Goal: Task Accomplishment & Management: Complete application form

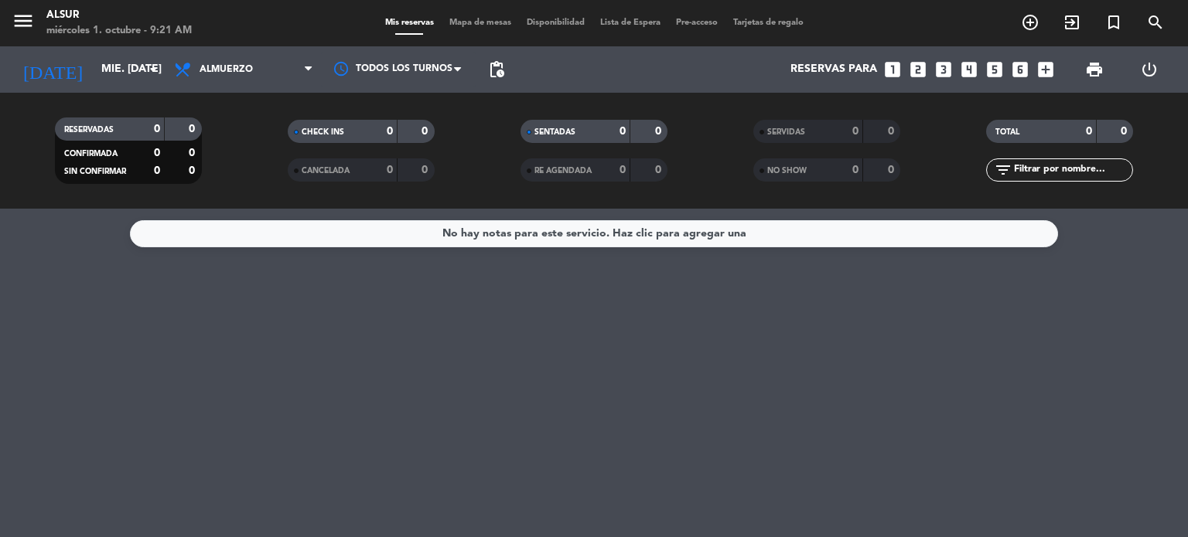
click at [924, 63] on icon "looks_two" at bounding box center [918, 70] width 20 height 20
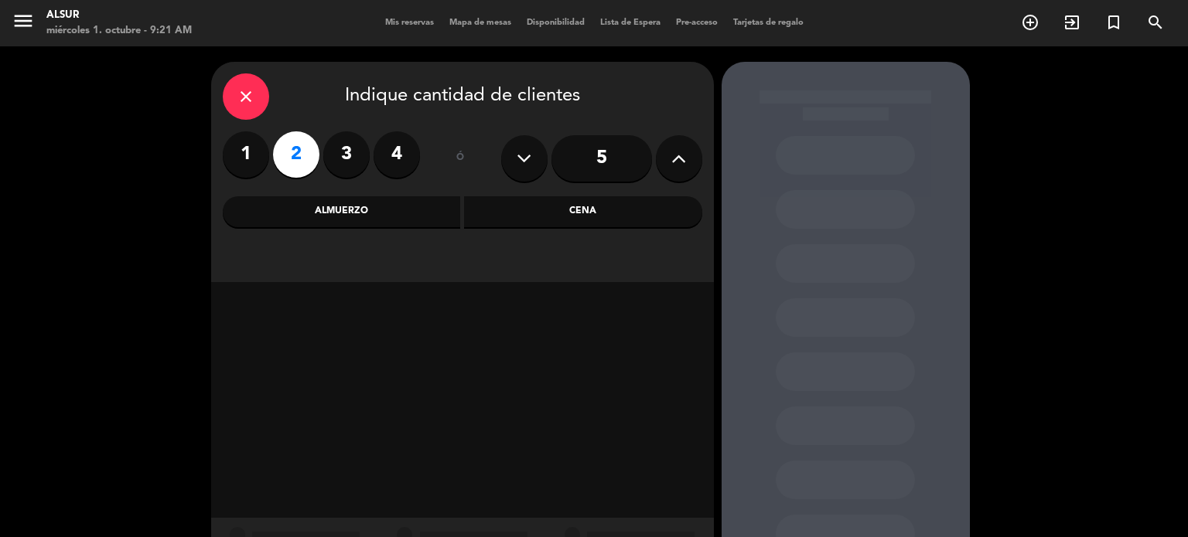
click at [436, 213] on div "Almuerzo" at bounding box center [342, 211] width 238 height 31
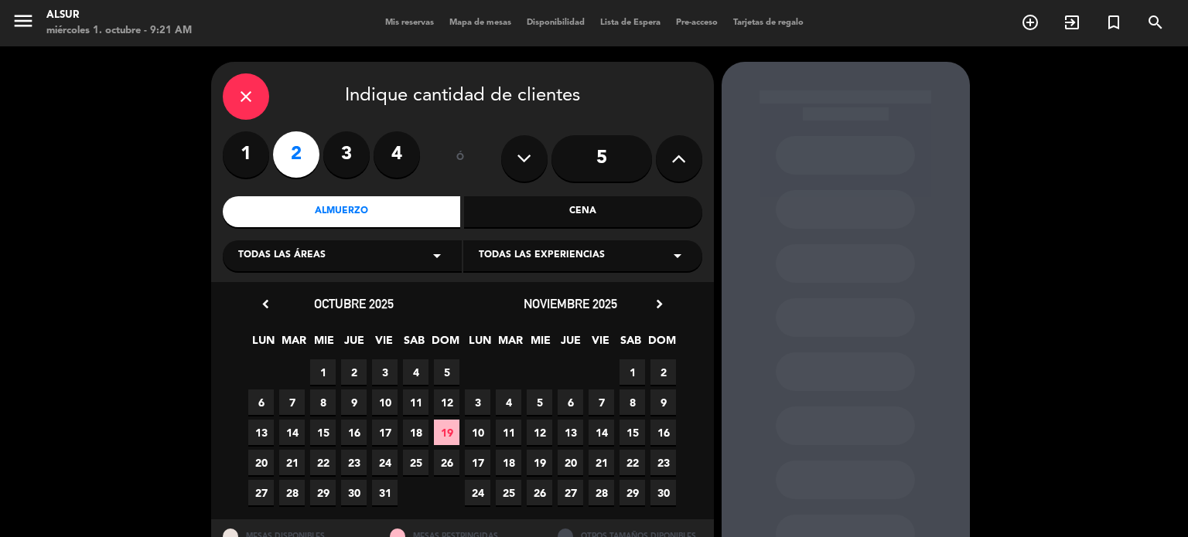
click at [329, 364] on span "1" at bounding box center [323, 373] width 26 height 26
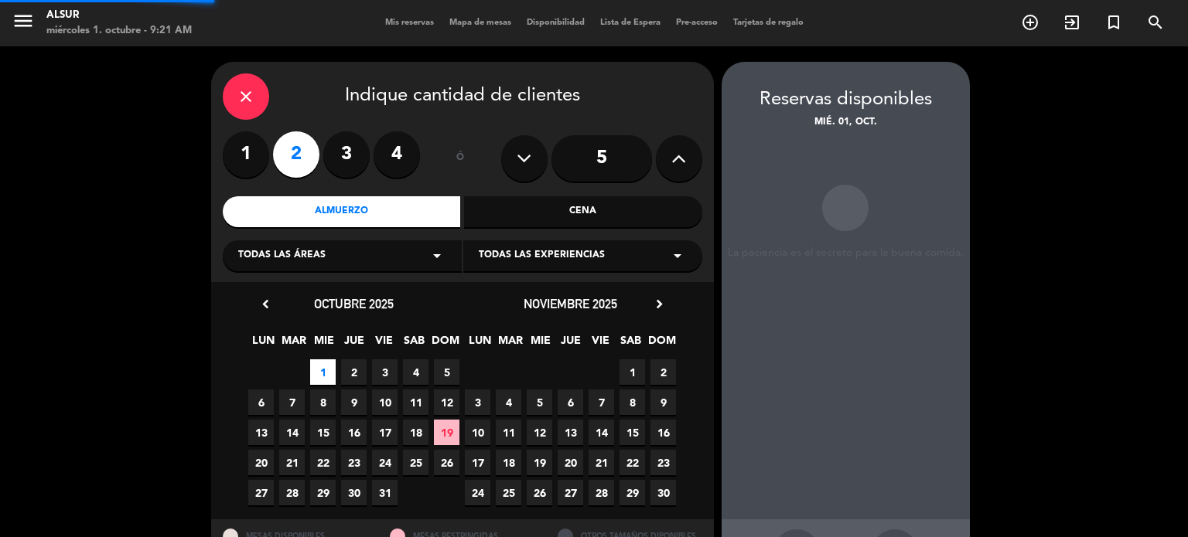
scroll to position [62, 0]
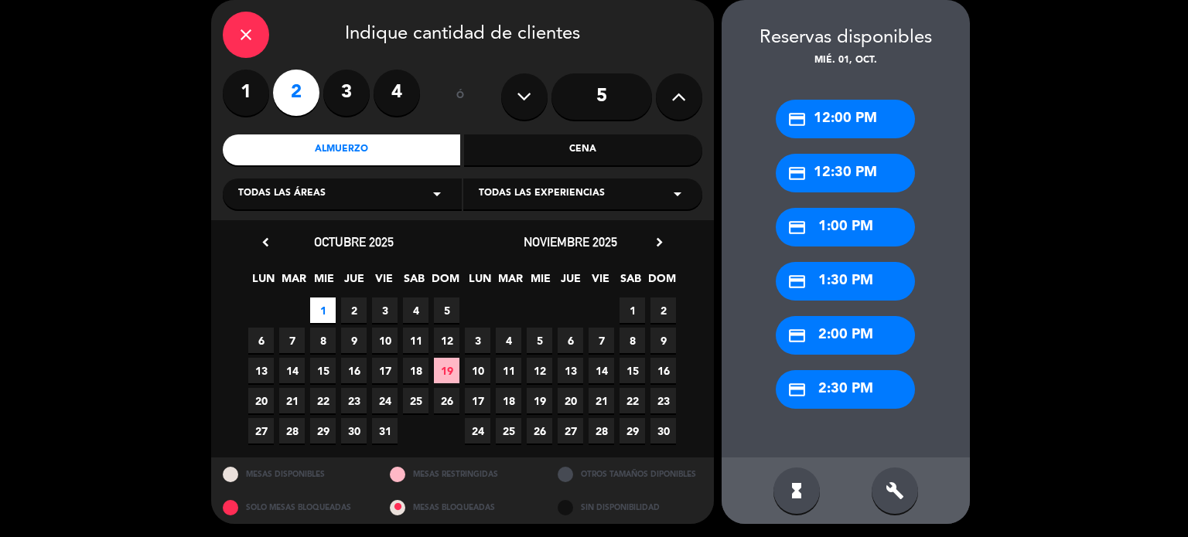
click at [867, 225] on div "credit_card 1:00 PM" at bounding box center [845, 227] width 139 height 39
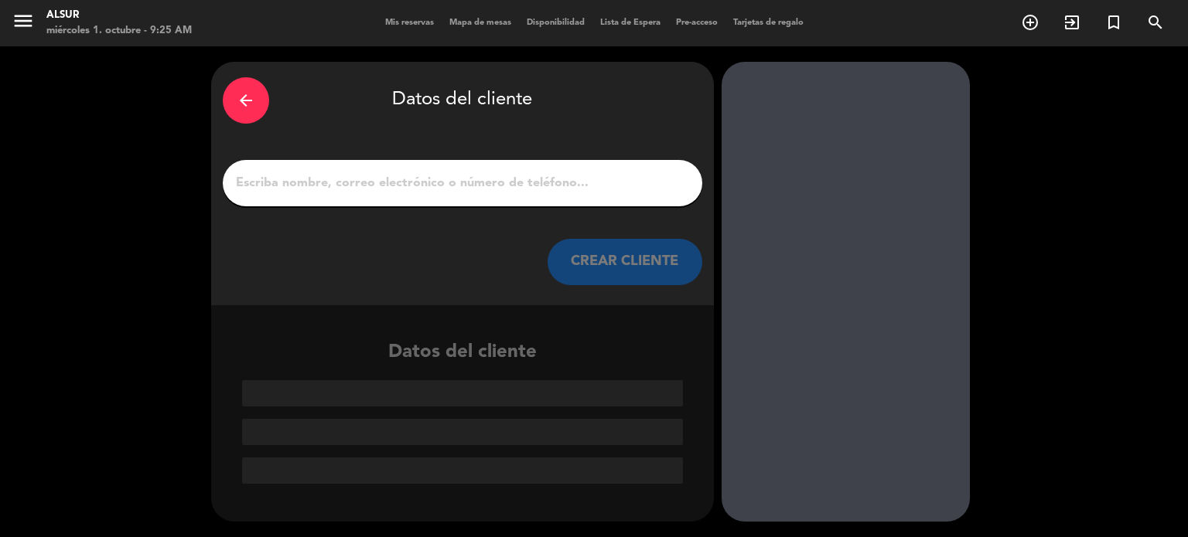
scroll to position [0, 0]
click at [610, 179] on input "1" at bounding box center [462, 183] width 456 height 22
paste input "[PERSON_NAME]"
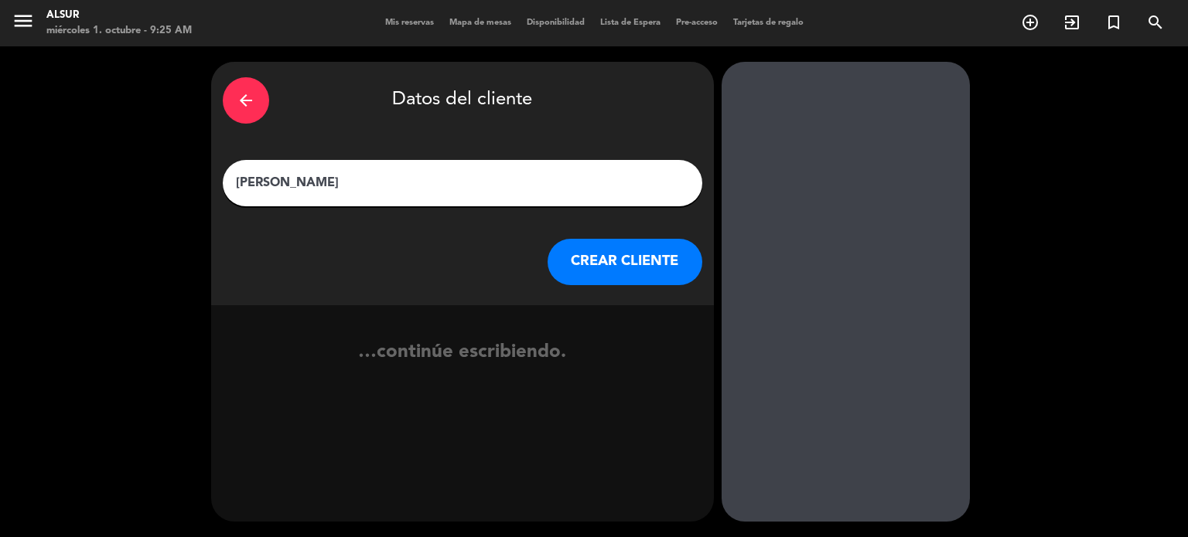
type input "[PERSON_NAME]"
click at [585, 249] on button "CREAR CLIENTE" at bounding box center [624, 262] width 155 height 46
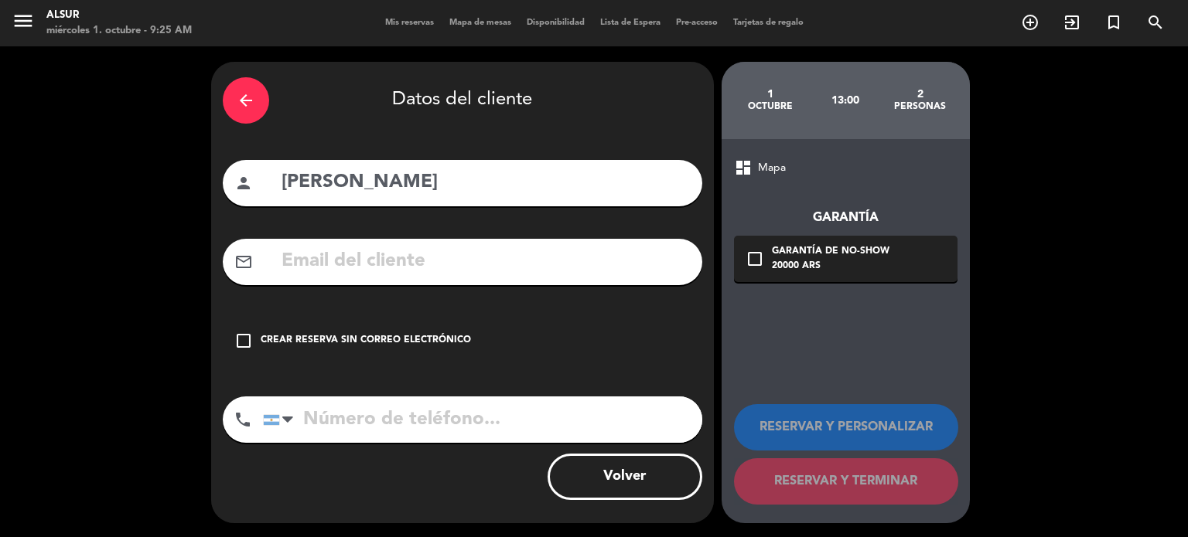
click at [249, 323] on div "check_box_outline_blank Crear reserva sin correo electrónico" at bounding box center [462, 341] width 479 height 46
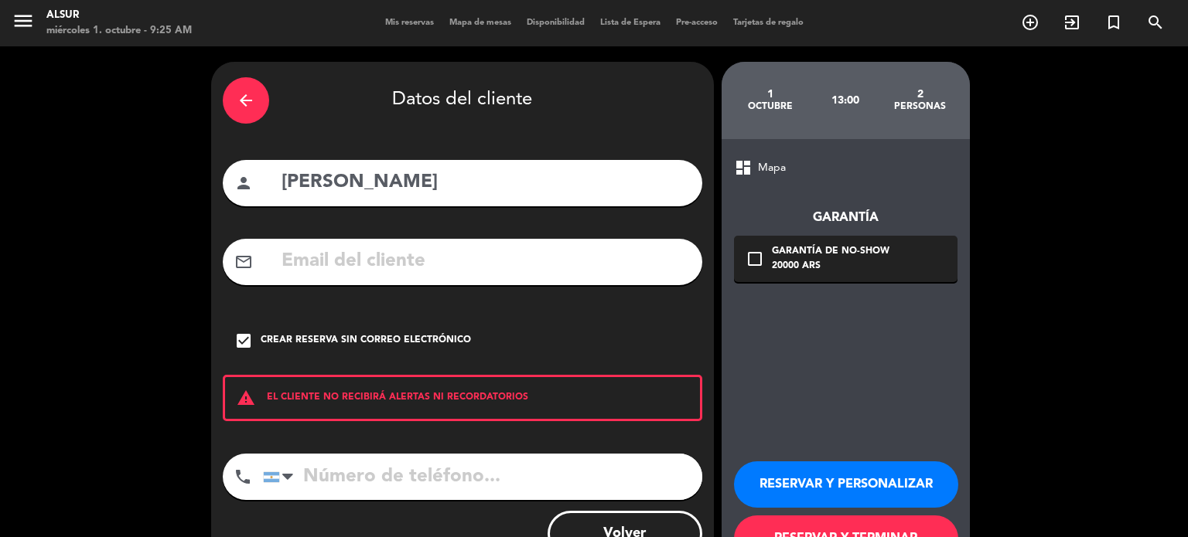
click at [546, 483] on input "tel" at bounding box center [482, 477] width 439 height 46
paste input "[PHONE_NUMBER]"
type input "[PHONE_NUMBER]"
click at [231, 333] on div "check_box Crear reserva sin correo electrónico" at bounding box center [462, 341] width 479 height 46
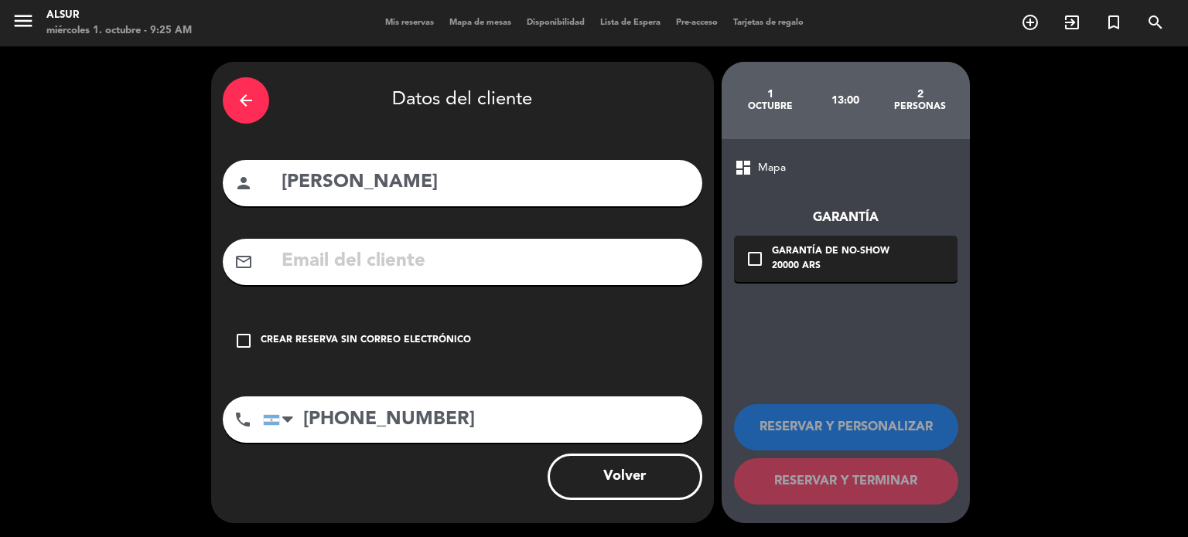
click at [411, 267] on input "text" at bounding box center [485, 262] width 411 height 32
paste input "[EMAIL_ADDRESS][DOMAIN_NAME]"
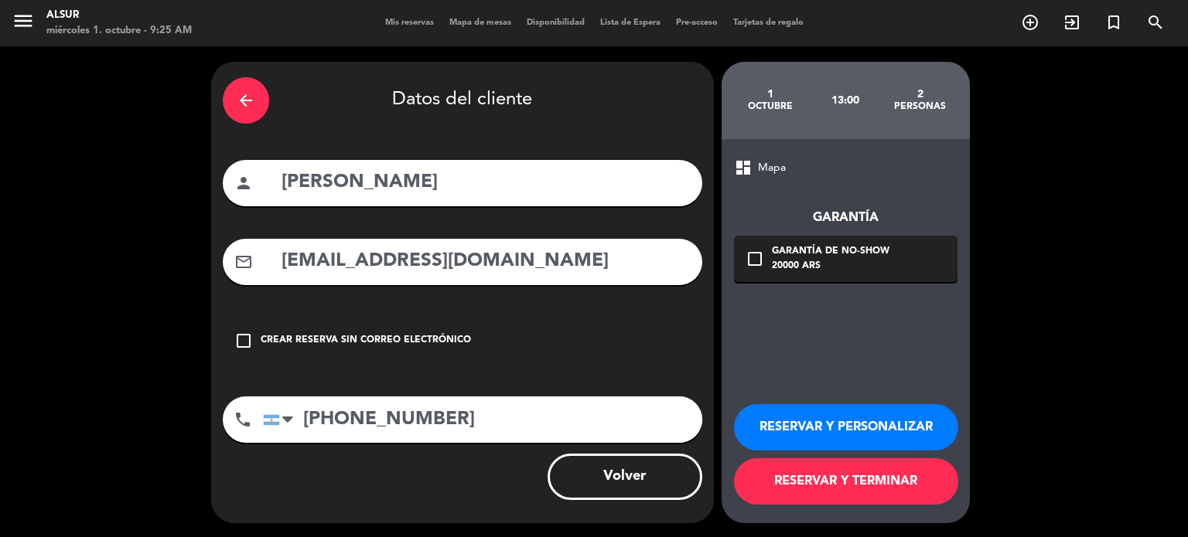
type input "[EMAIL_ADDRESS][DOMAIN_NAME]"
click at [810, 425] on button "RESERVAR Y PERSONALIZAR" at bounding box center [846, 427] width 224 height 46
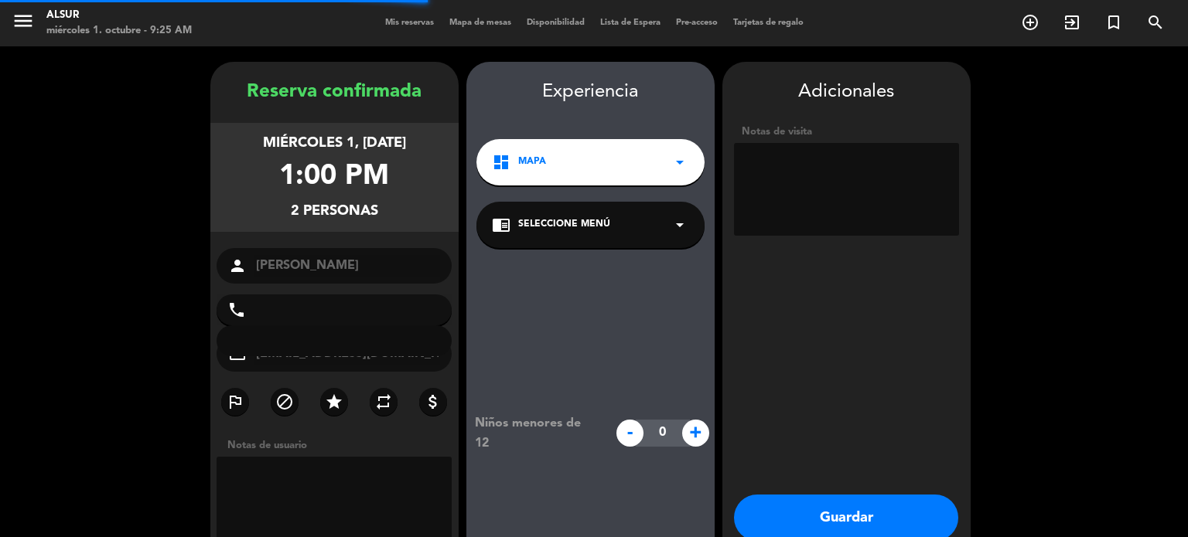
type input "[PHONE_NUMBER]"
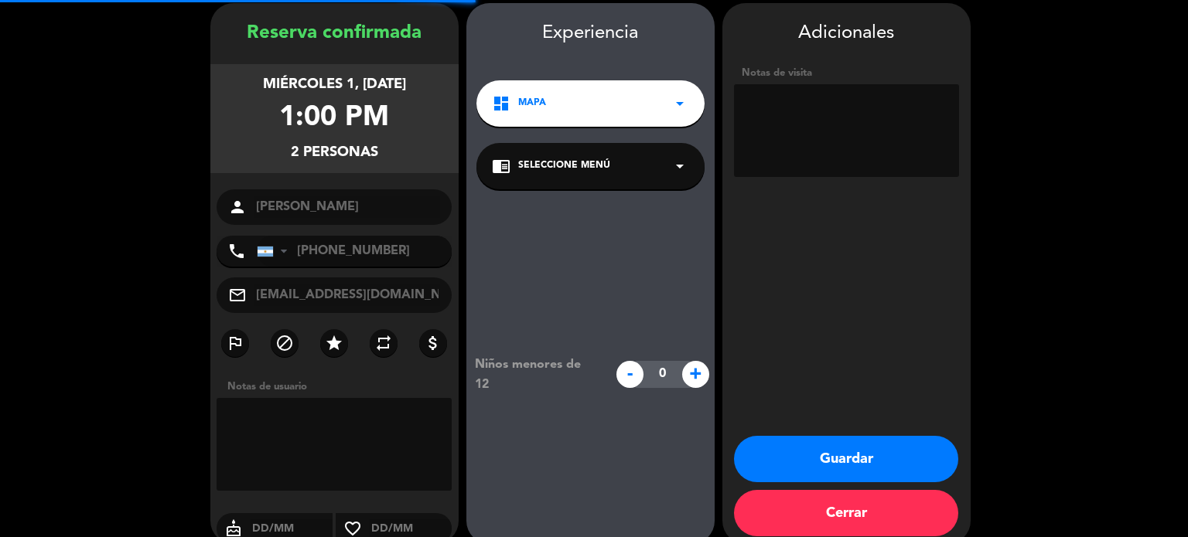
scroll to position [62, 0]
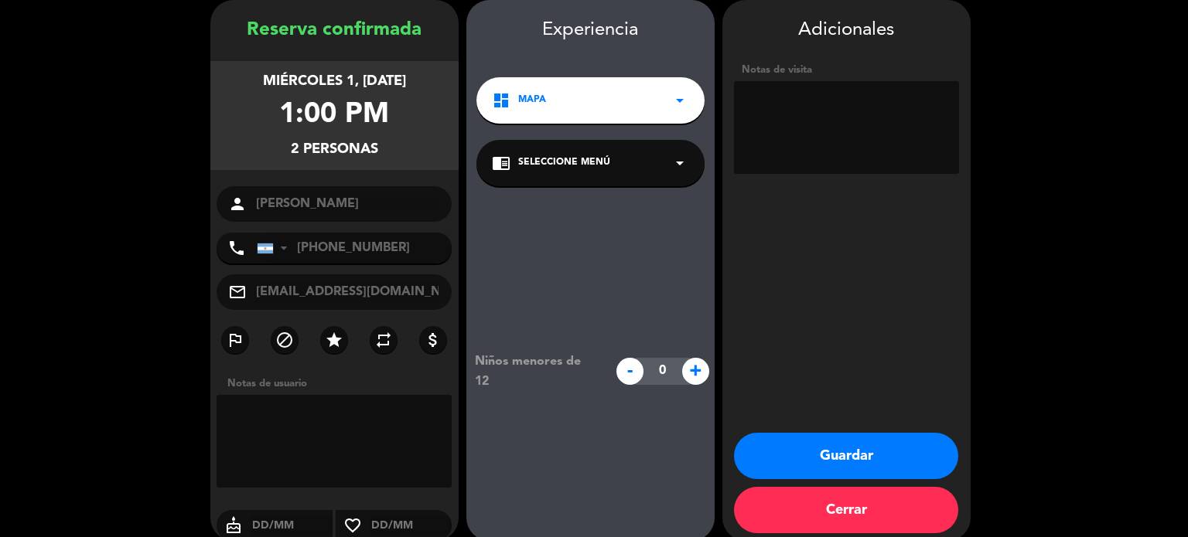
click at [809, 445] on button "Guardar" at bounding box center [846, 456] width 224 height 46
